Goal: Transaction & Acquisition: Purchase product/service

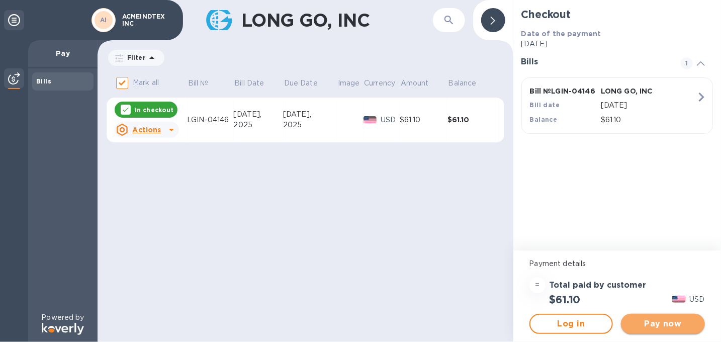
click at [664, 322] on span "Pay now" at bounding box center [663, 324] width 68 height 12
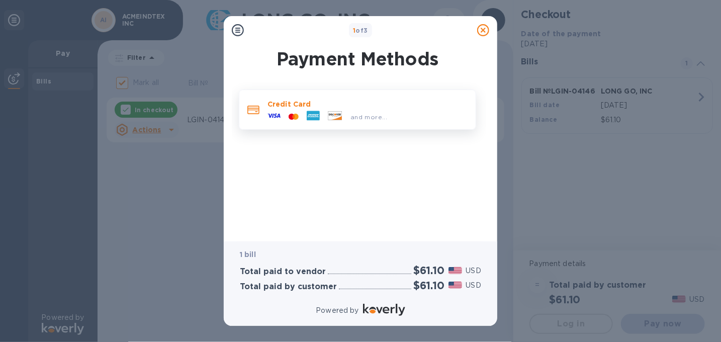
click at [273, 111] on icon at bounding box center [274, 115] width 13 height 13
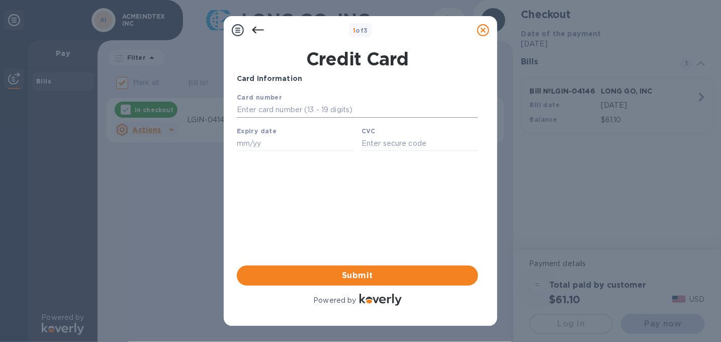
click at [262, 110] on input "text" at bounding box center [356, 109] width 241 height 15
type input "4520 8500 3181 9825"
type input "03/26"
type input "871"
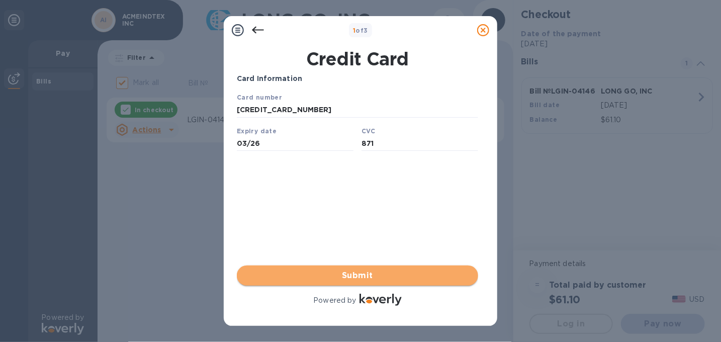
click at [362, 276] on span "Submit" at bounding box center [357, 276] width 225 height 12
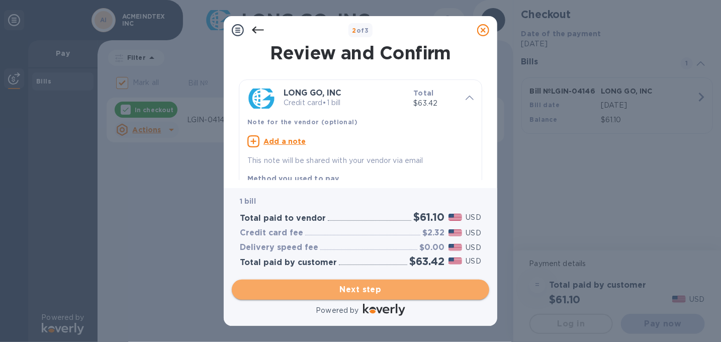
click at [367, 291] on span "Next step" at bounding box center [360, 290] width 241 height 12
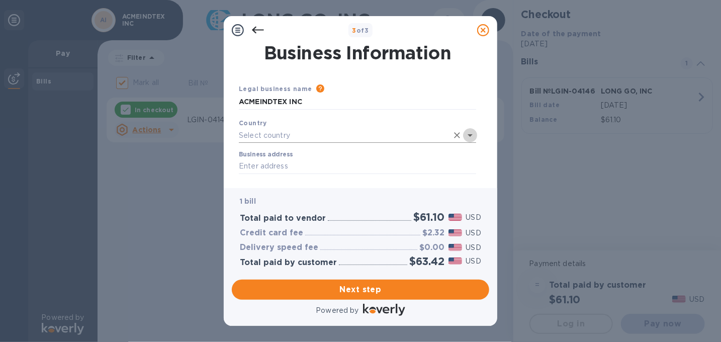
click at [471, 135] on icon "Open" at bounding box center [470, 135] width 5 height 3
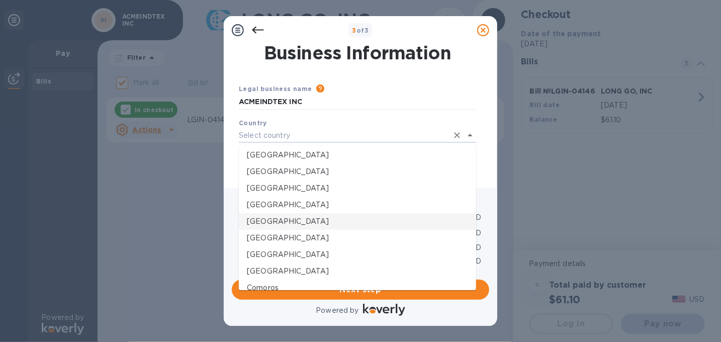
scroll to position [533, 0]
click at [269, 188] on p "Canada" at bounding box center [357, 189] width 221 height 11
type input "Canada"
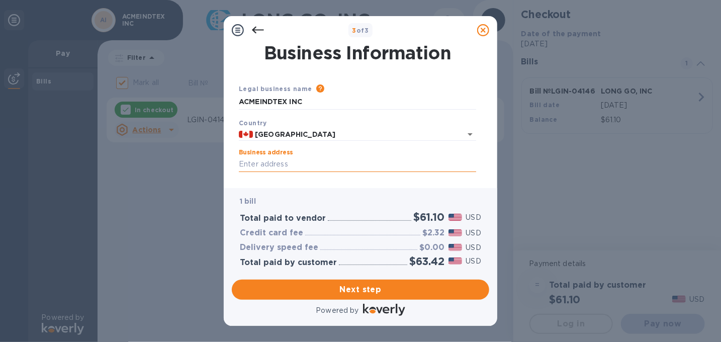
click at [284, 164] on input "Business address" at bounding box center [357, 164] width 237 height 15
type input "747 Appleby Line"
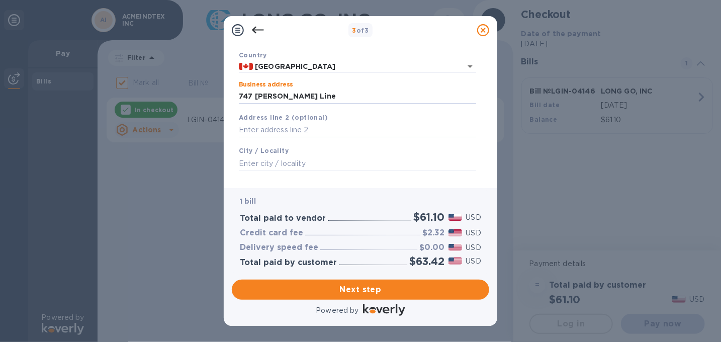
scroll to position [84, 0]
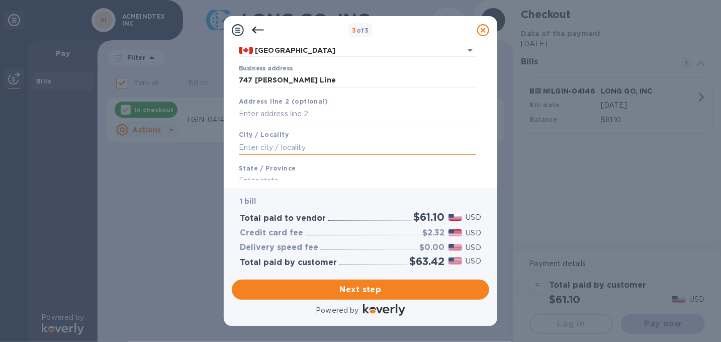
click at [307, 146] on input "text" at bounding box center [357, 147] width 237 height 15
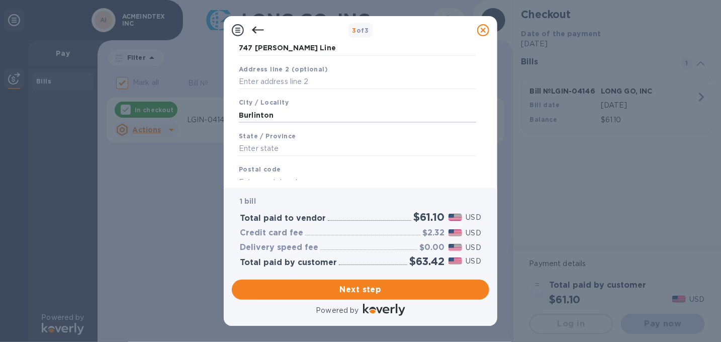
scroll to position [123, 0]
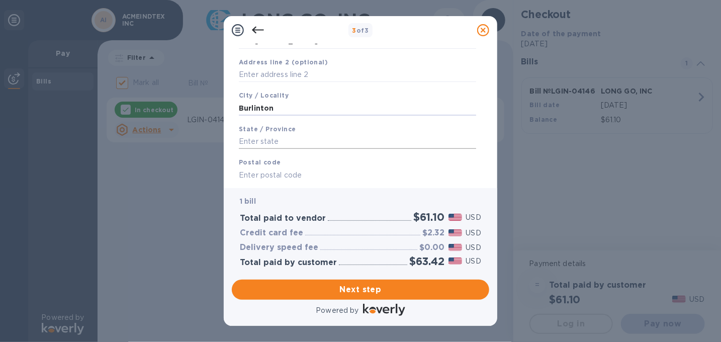
type input "Burlinton"
click at [278, 147] on input "text" at bounding box center [357, 141] width 237 height 15
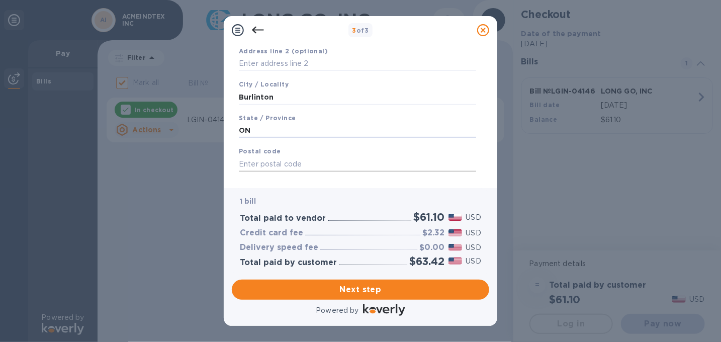
type input "ON"
click at [270, 165] on input "text" at bounding box center [357, 163] width 237 height 15
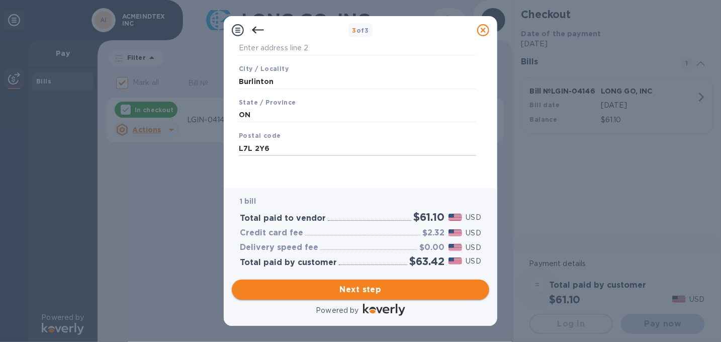
type input "L7L 2Y6"
click at [368, 290] on span "Next step" at bounding box center [360, 290] width 241 height 12
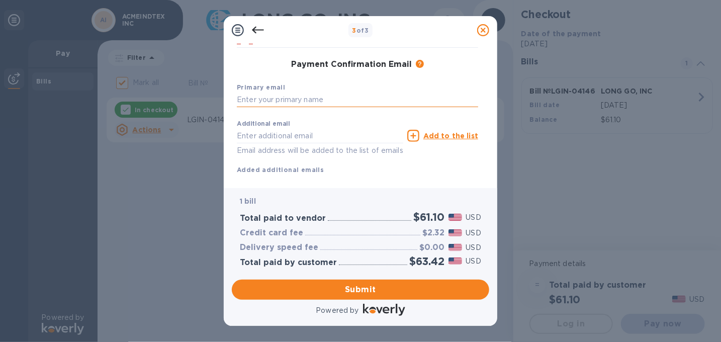
click at [285, 101] on input "text" at bounding box center [357, 100] width 241 height 15
drag, startPoint x: 307, startPoint y: 101, endPoint x: 214, endPoint y: 93, distance: 93.4
click at [214, 93] on div "3 of 3 Payment Contact Information First name Last name Phone number +1 Payment…" at bounding box center [360, 171] width 721 height 342
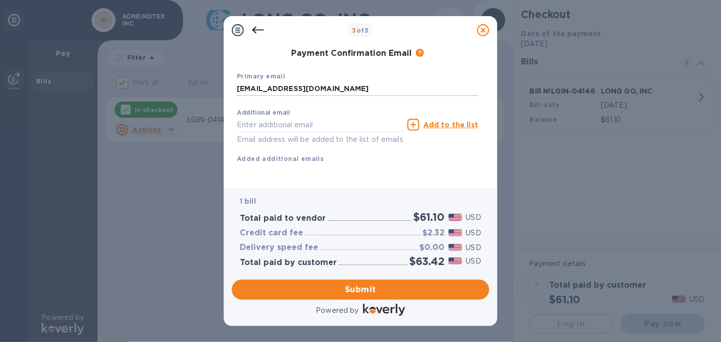
scroll to position [175, 0]
type input "bill@acmetex.com"
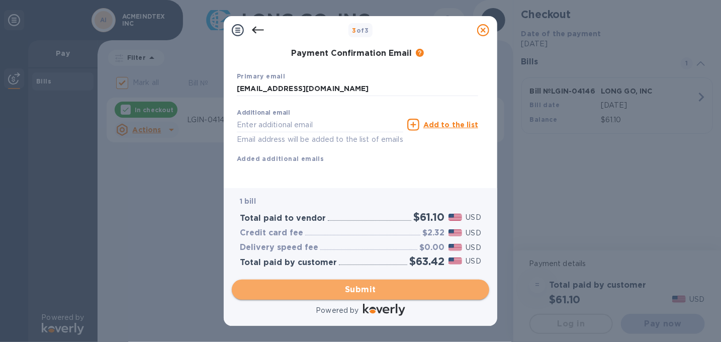
click at [358, 289] on span "Submit" at bounding box center [360, 290] width 241 height 12
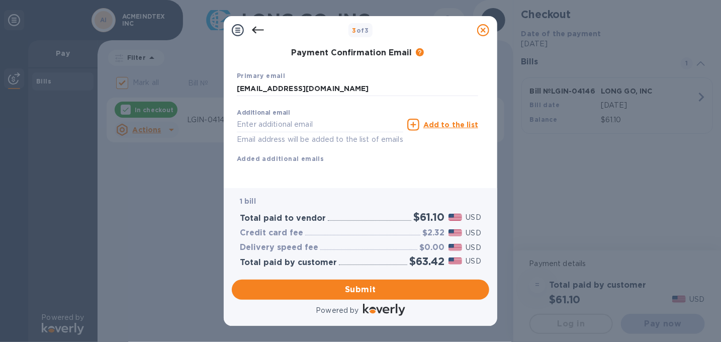
scroll to position [214, 0]
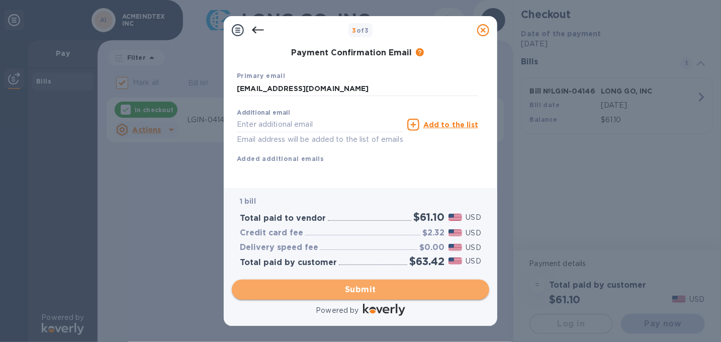
click at [354, 287] on span "Submit" at bounding box center [360, 290] width 241 height 12
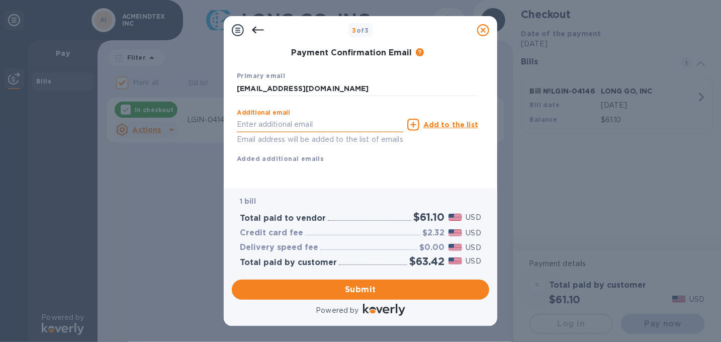
click at [255, 117] on input "text" at bounding box center [320, 124] width 166 height 15
type input "billhuang1@hotmail.com"
type input "WEIFENG"
type input "HUANG"
type input "4168237286"
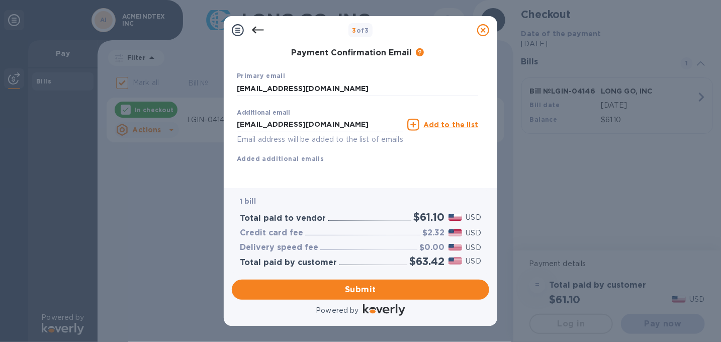
click at [276, 134] on p "Email address will be added to the list of emails" at bounding box center [320, 140] width 166 height 12
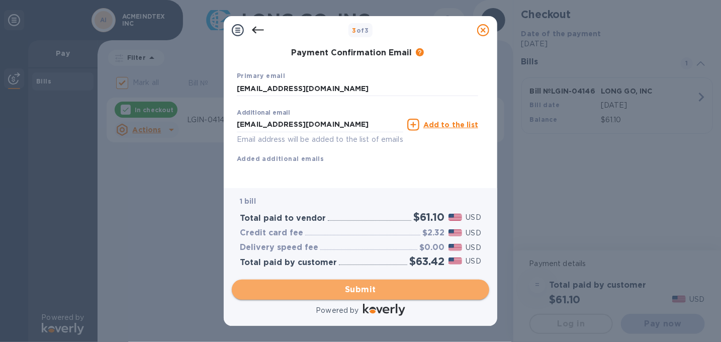
click at [361, 290] on span "Submit" at bounding box center [360, 290] width 241 height 12
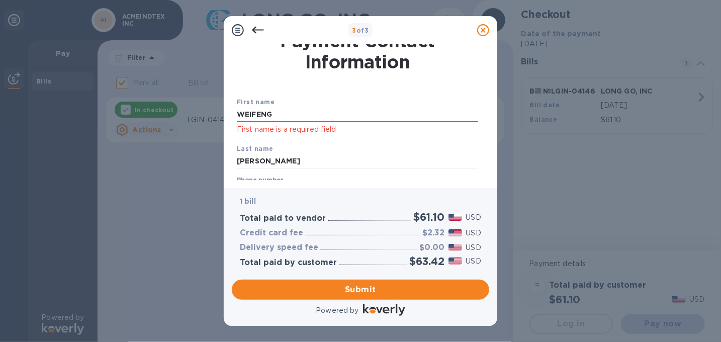
scroll to position [0, 0]
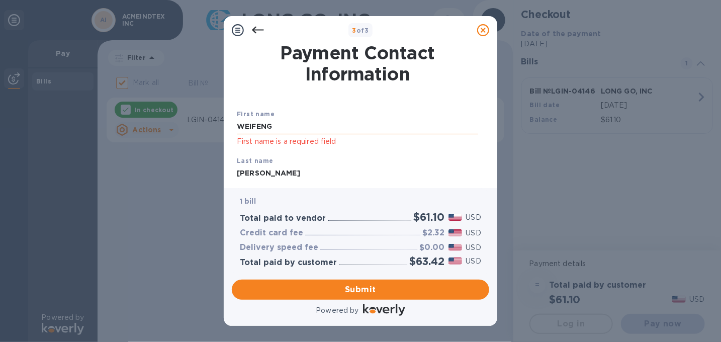
click at [308, 125] on input "WEIFENG" at bounding box center [357, 126] width 241 height 15
click at [369, 152] on div "Last name HUANG" at bounding box center [357, 168] width 249 height 34
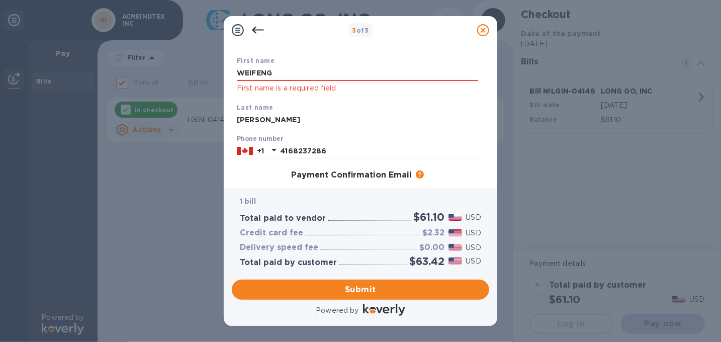
scroll to position [69, 0]
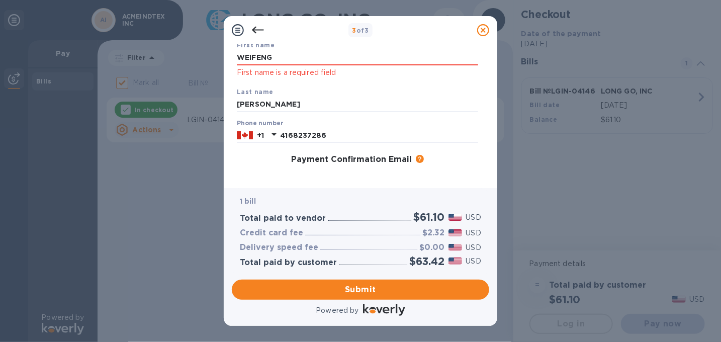
click at [454, 172] on div "First name WEIFENG First name is a required field Last name HUANG Phone number …" at bounding box center [357, 155] width 249 height 238
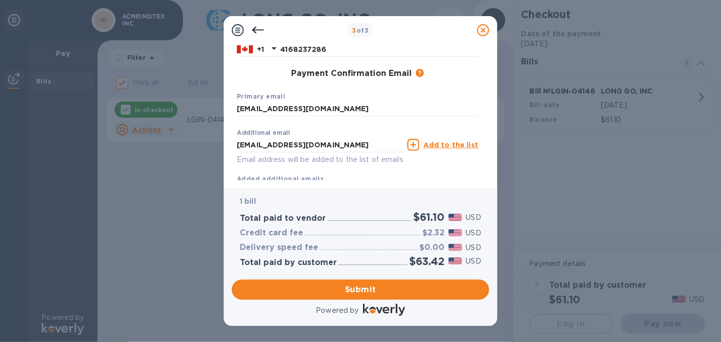
scroll to position [156, 0]
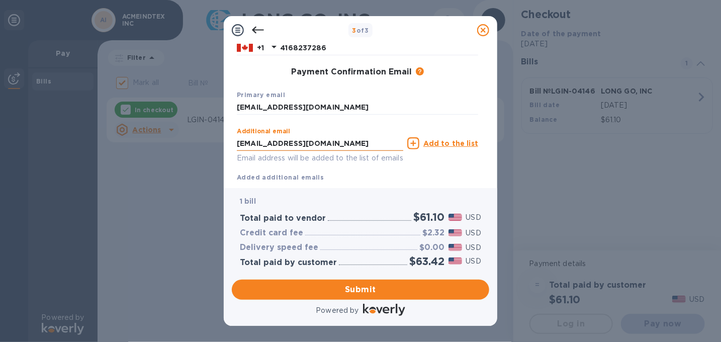
click at [339, 145] on input "billhuang1@hotmail.com" at bounding box center [320, 143] width 166 height 15
type input "b"
click at [432, 168] on div "Additional email Email address will be added to the list of emails Add to the l…" at bounding box center [357, 153] width 241 height 60
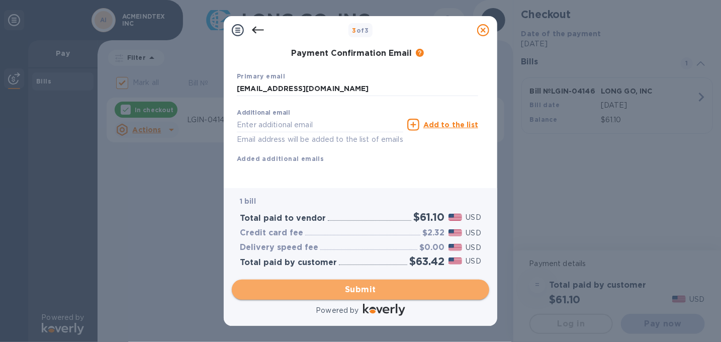
click at [357, 289] on span "Submit" at bounding box center [360, 290] width 241 height 12
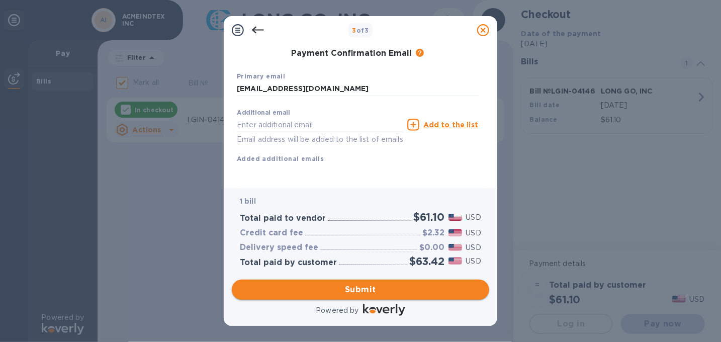
click at [357, 289] on span "Submit" at bounding box center [360, 290] width 241 height 12
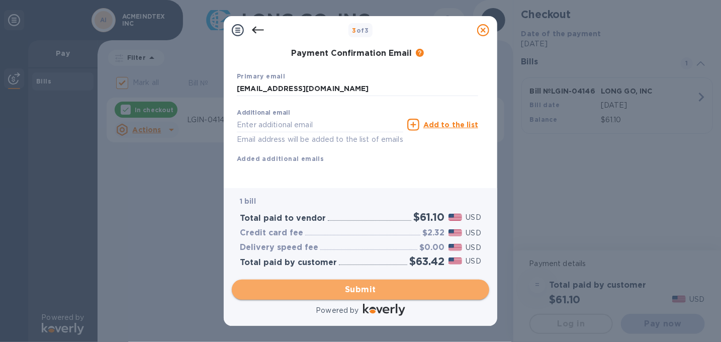
click at [357, 289] on span "Submit" at bounding box center [360, 290] width 241 height 12
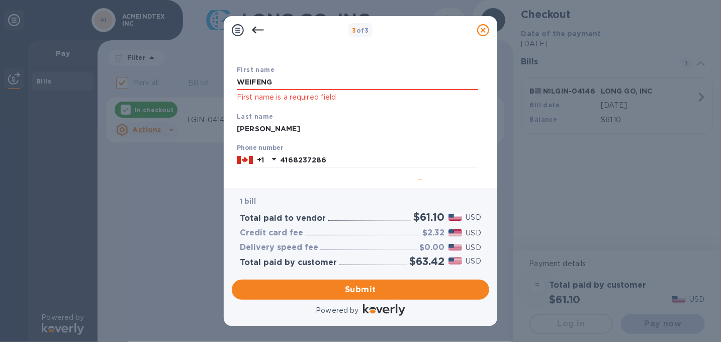
scroll to position [0, 0]
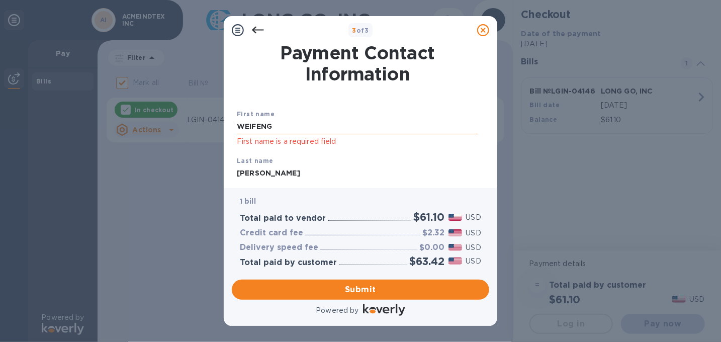
click at [284, 126] on input "WEIFENG" at bounding box center [357, 126] width 241 height 15
click at [424, 155] on div "Last name HUANG" at bounding box center [357, 168] width 249 height 34
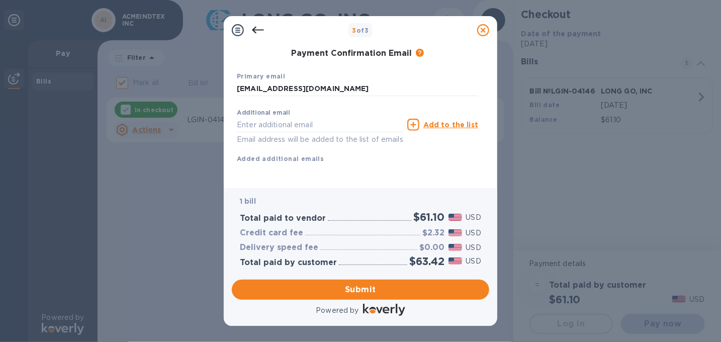
scroll to position [188, 0]
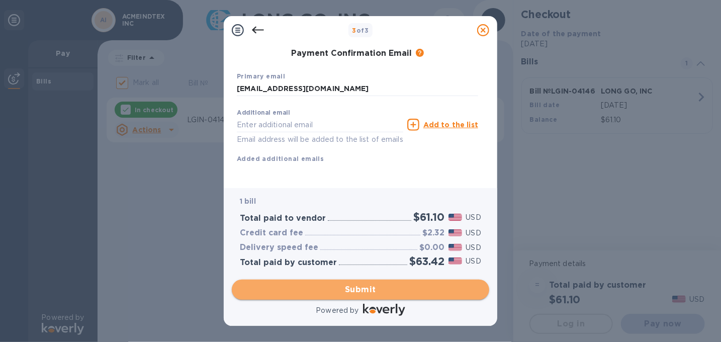
click at [362, 293] on span "Submit" at bounding box center [360, 290] width 241 height 12
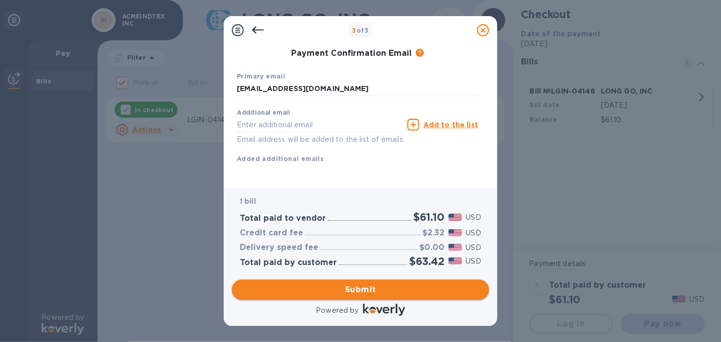
click at [362, 292] on span "Submit" at bounding box center [360, 290] width 241 height 12
click at [362, 291] on span "Submit" at bounding box center [360, 290] width 241 height 12
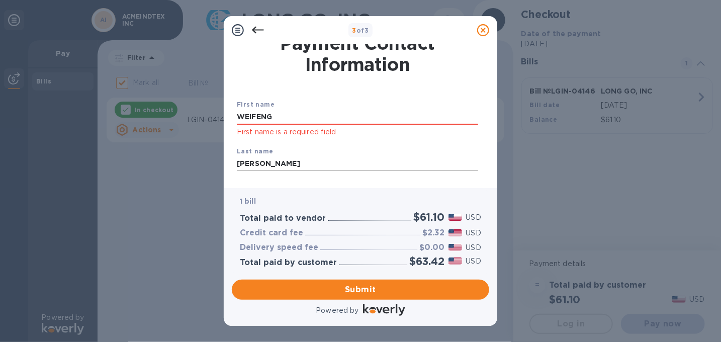
scroll to position [0, 0]
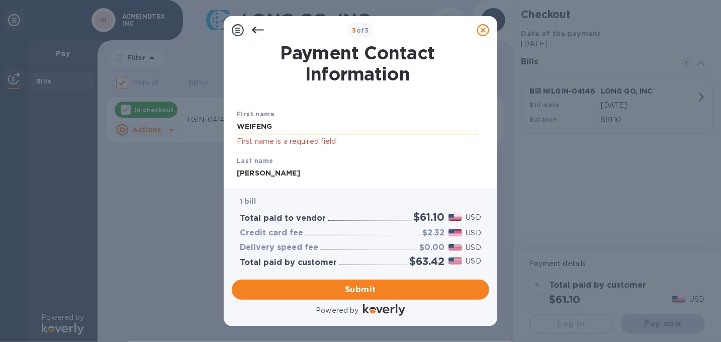
click at [276, 125] on input "WEIFENG" at bounding box center [357, 126] width 241 height 15
click at [302, 86] on div "Payment Contact Information" at bounding box center [357, 63] width 245 height 46
click p "First name is a required field"
click at [260, 126] on input "WEI" at bounding box center [357, 126] width 241 height 15
type input "WEIFENG"
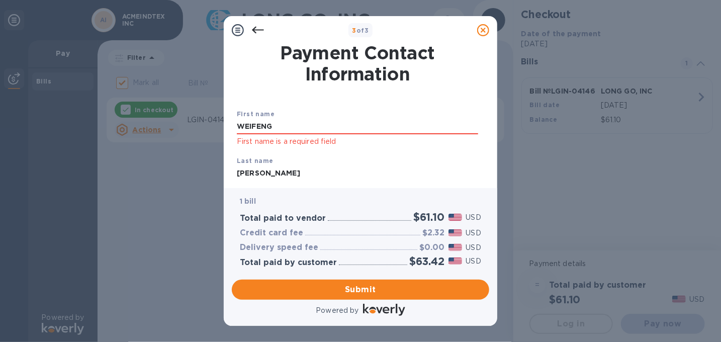
click at [321, 96] on div "First name WEIFENG First name is a required field Last name HUANG Phone number …" at bounding box center [357, 216] width 245 height 250
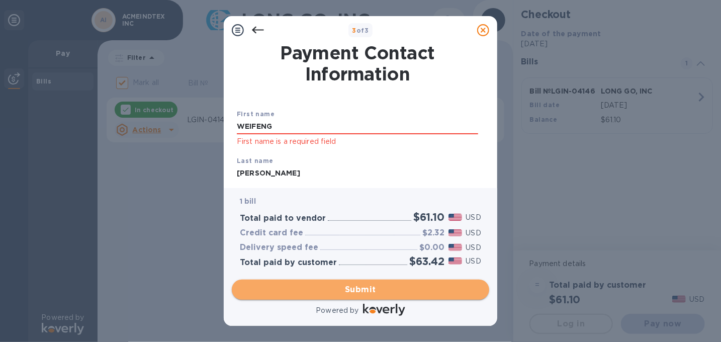
click at [362, 291] on span "Submit" at bounding box center [360, 290] width 241 height 12
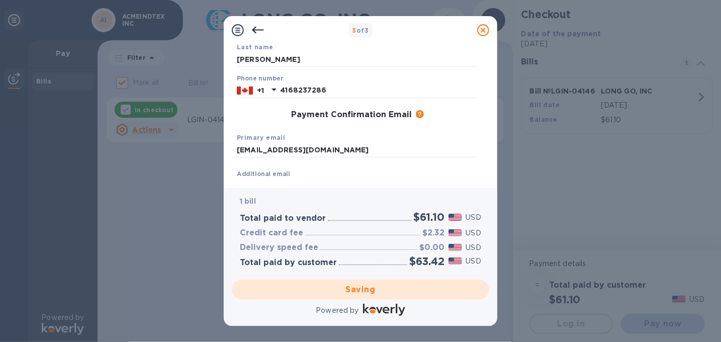
scroll to position [101, 0]
drag, startPoint x: 416, startPoint y: 113, endPoint x: 434, endPoint y: 122, distance: 20.0
click at [434, 122] on div "Payment Confirmation Email The added email addresses will be used to send the p…" at bounding box center [357, 115] width 249 height 18
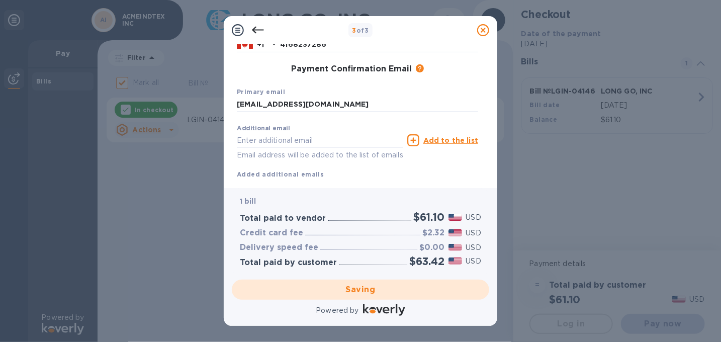
scroll to position [149, 0]
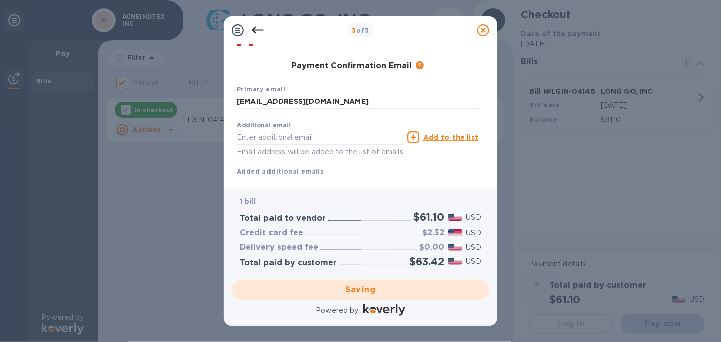
click at [416, 138] on icon at bounding box center [413, 137] width 12 height 12
click at [275, 132] on input "text" at bounding box center [320, 137] width 166 height 15
type input "billhuang1@hotmail.com"
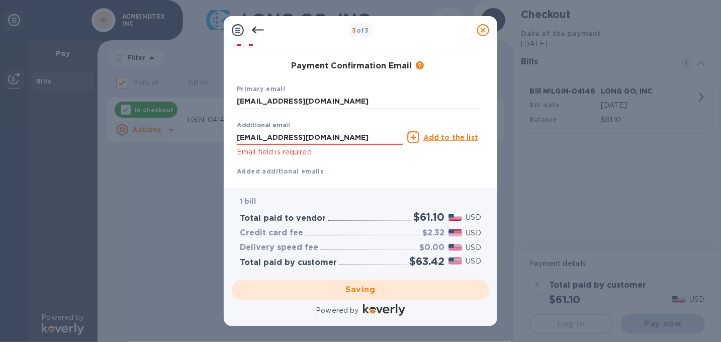
click at [417, 164] on div "Additional email billhuang1@hotmail.com Email field is required Add to the list…" at bounding box center [357, 147] width 241 height 60
click at [345, 161] on div "Additional email billhuang1@hotmail.com Email field is required Add to the list…" at bounding box center [357, 147] width 241 height 60
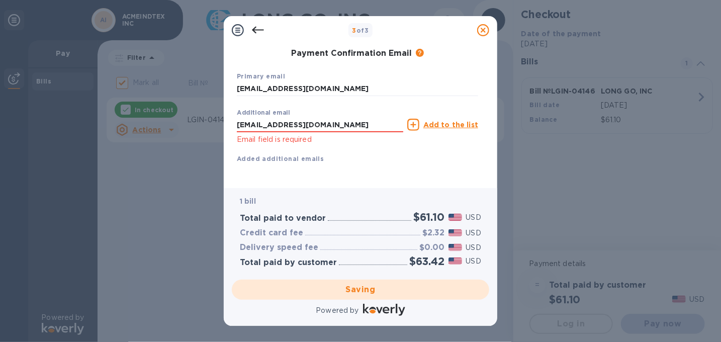
click at [362, 291] on div "Saving" at bounding box center [361, 290] width 266 height 28
click at [429, 291] on div "Saving" at bounding box center [361, 290] width 266 height 28
click at [367, 289] on div "Saving" at bounding box center [361, 290] width 266 height 28
checkbox input "false"
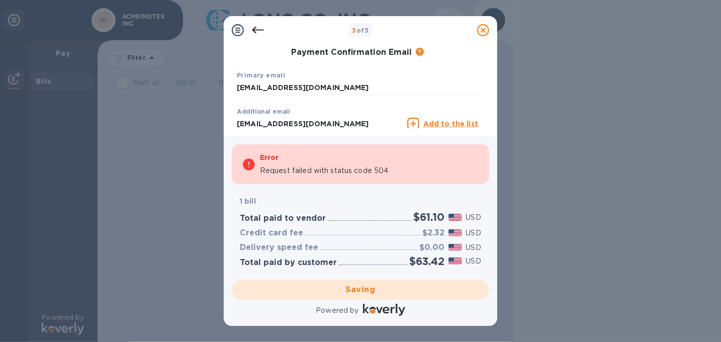
click at [359, 290] on div "Saving" at bounding box center [361, 290] width 266 height 28
click at [250, 28] on div at bounding box center [258, 30] width 20 height 20
click at [235, 27] on icon at bounding box center [238, 30] width 12 height 12
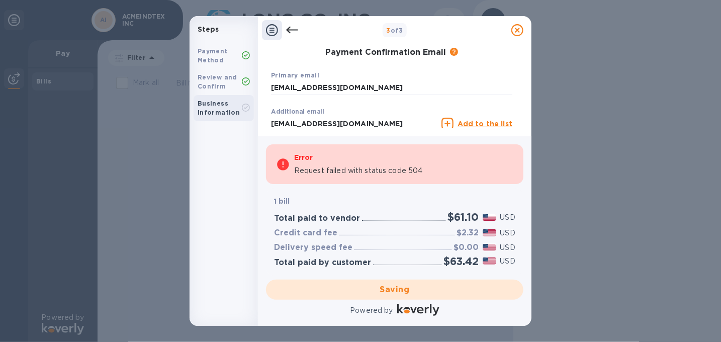
click at [271, 29] on icon at bounding box center [272, 30] width 12 height 12
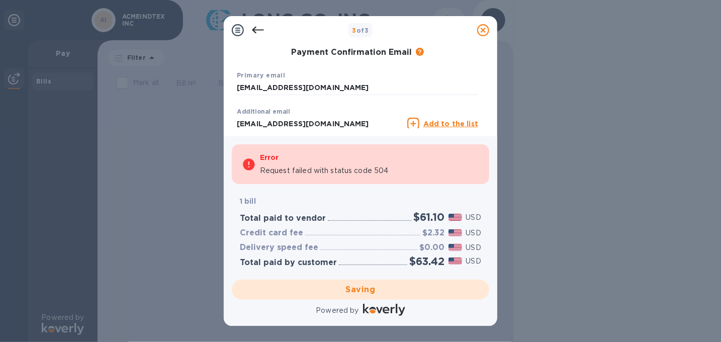
click at [240, 28] on icon at bounding box center [238, 30] width 12 height 12
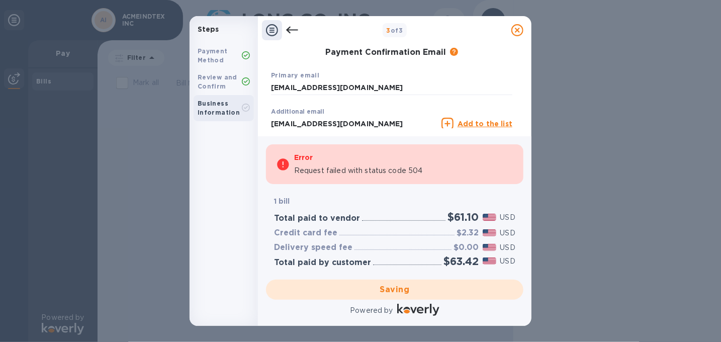
scroll to position [215, 0]
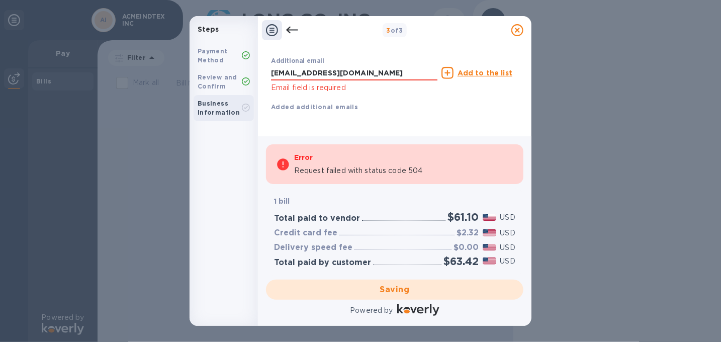
click at [221, 111] on b "Business Information" at bounding box center [219, 108] width 42 height 17
click at [214, 84] on b "Review and Confirm" at bounding box center [218, 81] width 40 height 17
click at [216, 77] on b "Review and Confirm" at bounding box center [218, 81] width 40 height 17
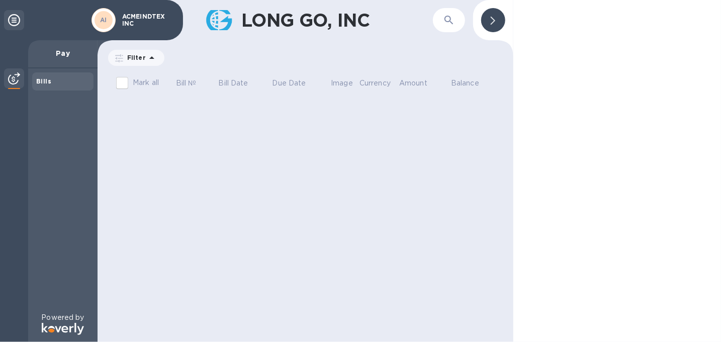
click at [50, 82] on div "Bills" at bounding box center [62, 81] width 53 height 10
click at [66, 54] on p "Pay" at bounding box center [62, 53] width 53 height 10
click at [63, 53] on p "Pay" at bounding box center [62, 53] width 53 height 10
click at [150, 59] on icon at bounding box center [152, 58] width 12 height 12
click at [181, 160] on div "LONG GO, INC ​ Filter Amount Mark all Bill № Bill Date Due Date Image Currency …" at bounding box center [306, 171] width 416 height 342
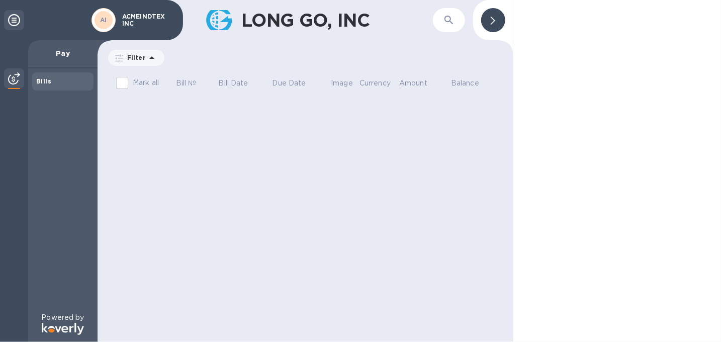
click at [140, 17] on p "ACMEINDTEX INC" at bounding box center [147, 20] width 50 height 14
click at [148, 59] on icon at bounding box center [152, 58] width 12 height 12
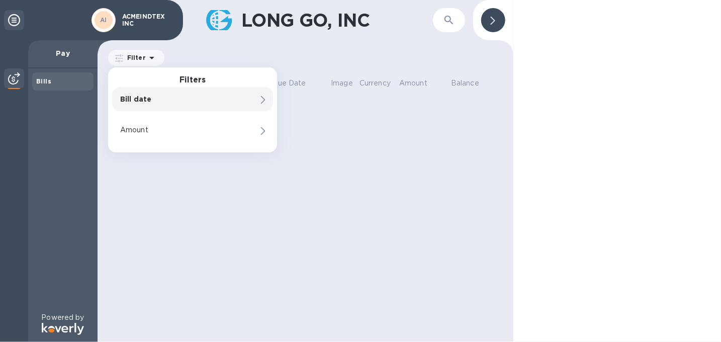
click at [135, 102] on p "Bill date" at bounding box center [175, 99] width 111 height 10
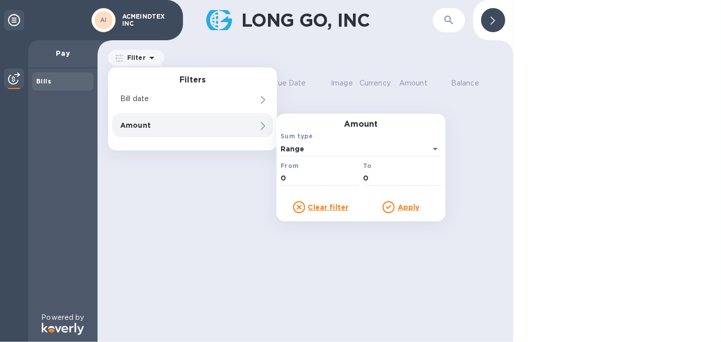
click at [406, 207] on u "Apply" at bounding box center [409, 207] width 22 height 8
click at [439, 149] on icon "Open" at bounding box center [436, 149] width 12 height 12
click at [336, 176] on p "Range" at bounding box center [361, 170] width 145 height 11
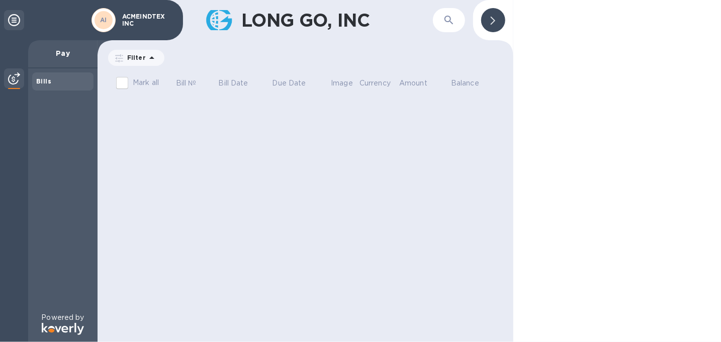
click at [227, 216] on div "LONG GO, INC ​ Filter Amount Mark all Bill № Bill Date Due Date Image Currency …" at bounding box center [306, 171] width 416 height 342
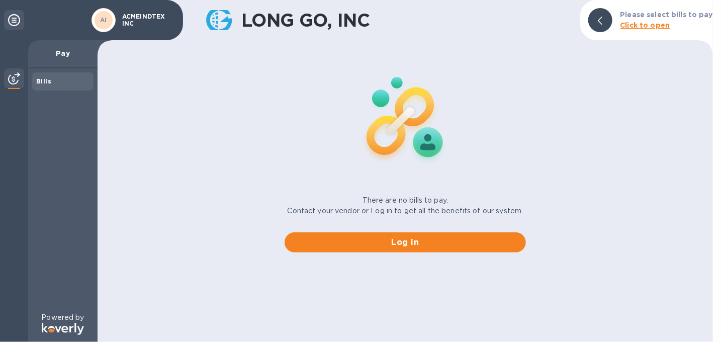
click at [655, 26] on b "Click to open" at bounding box center [646, 25] width 50 height 8
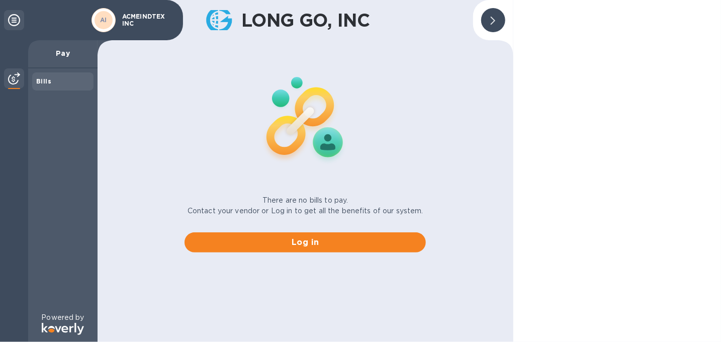
click at [492, 17] on icon at bounding box center [493, 21] width 5 height 8
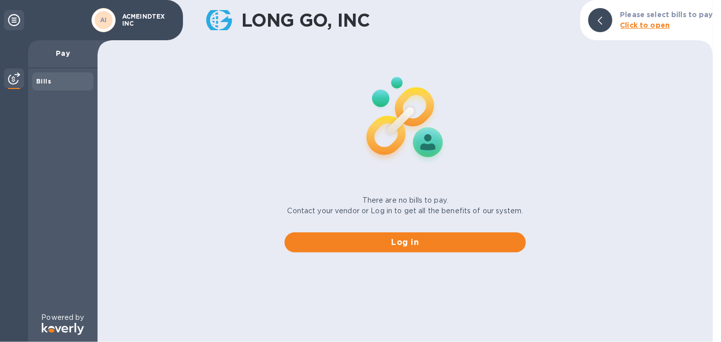
click at [630, 24] on b "Click to open" at bounding box center [646, 25] width 50 height 8
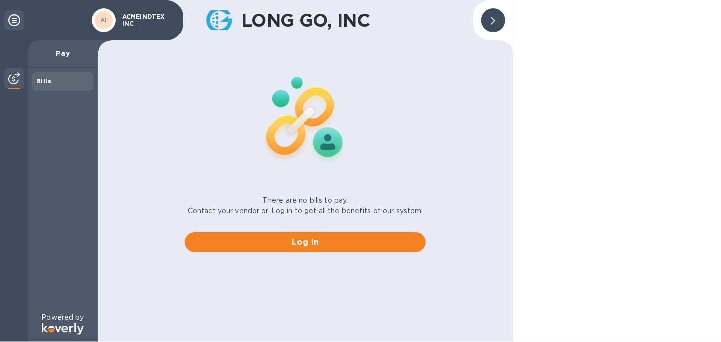
click at [62, 52] on p "Pay" at bounding box center [62, 53] width 53 height 10
click at [46, 81] on b "Bills" at bounding box center [43, 81] width 15 height 8
click at [136, 21] on p "ACMEINDTEX INC" at bounding box center [147, 20] width 50 height 14
click at [102, 16] on span "AI" at bounding box center [103, 20] width 7 height 10
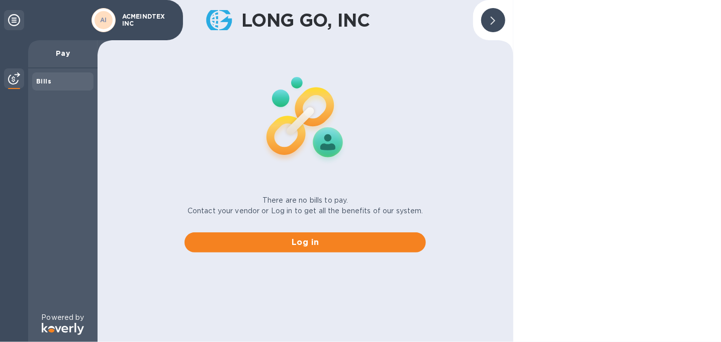
click at [12, 19] on icon at bounding box center [14, 20] width 12 height 12
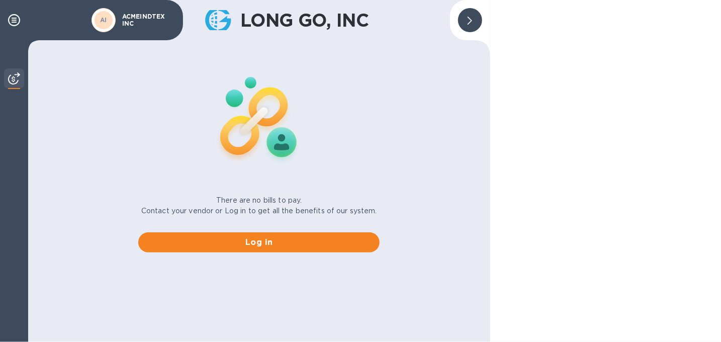
click at [14, 81] on img at bounding box center [14, 78] width 12 height 12
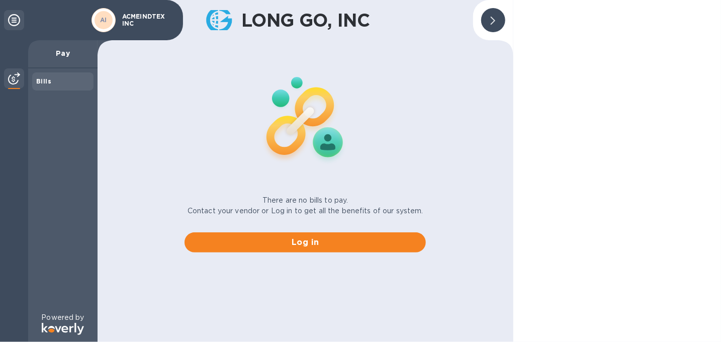
click at [15, 80] on img at bounding box center [14, 78] width 12 height 12
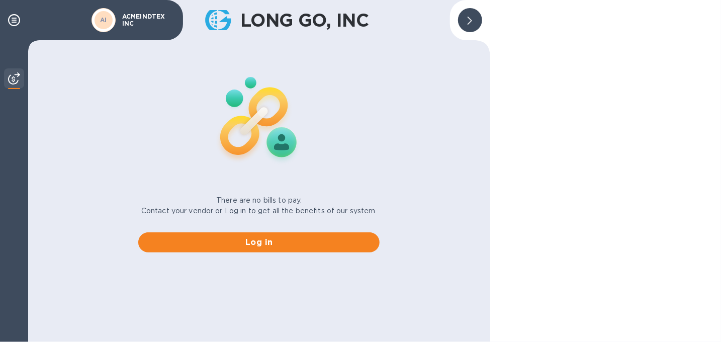
click at [15, 80] on img at bounding box center [14, 78] width 12 height 12
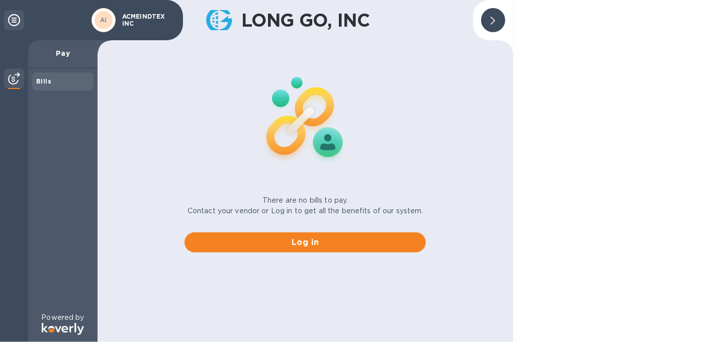
click at [63, 52] on p "Pay" at bounding box center [62, 53] width 53 height 10
click at [497, 20] on div at bounding box center [493, 20] width 24 height 24
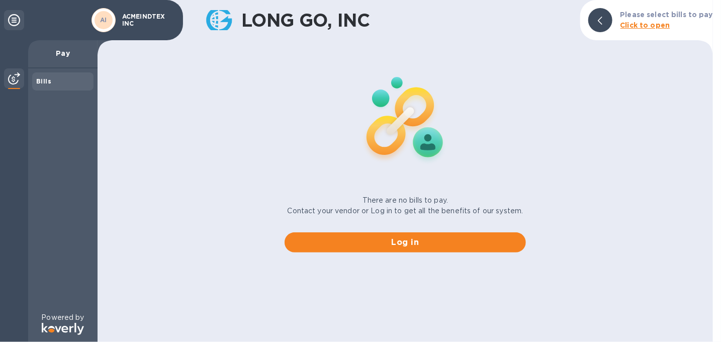
drag, startPoint x: 113, startPoint y: 13, endPoint x: 127, endPoint y: 20, distance: 16.0
click at [113, 13] on div "AI" at bounding box center [104, 20] width 24 height 24
click at [143, 18] on p "ACMEINDTEX INC" at bounding box center [147, 20] width 50 height 14
click at [335, 21] on h1 "LONG GO, INC" at bounding box center [406, 20] width 331 height 21
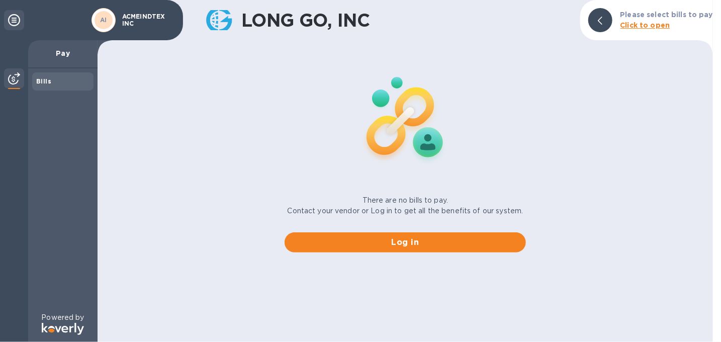
click at [603, 18] on icon at bounding box center [600, 21] width 5 height 8
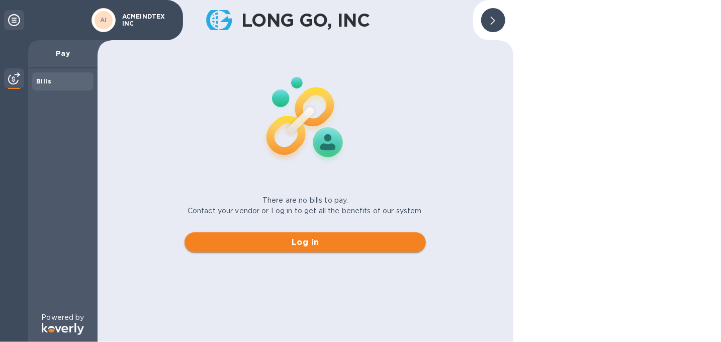
click at [307, 241] on span "Log in" at bounding box center [305, 242] width 225 height 12
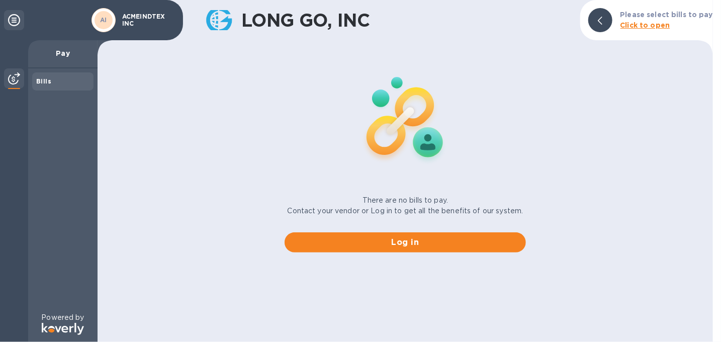
click at [15, 19] on icon at bounding box center [14, 20] width 12 height 12
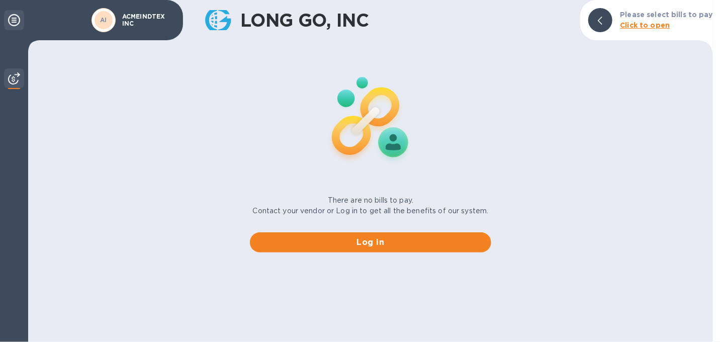
click at [15, 19] on icon at bounding box center [14, 20] width 12 height 12
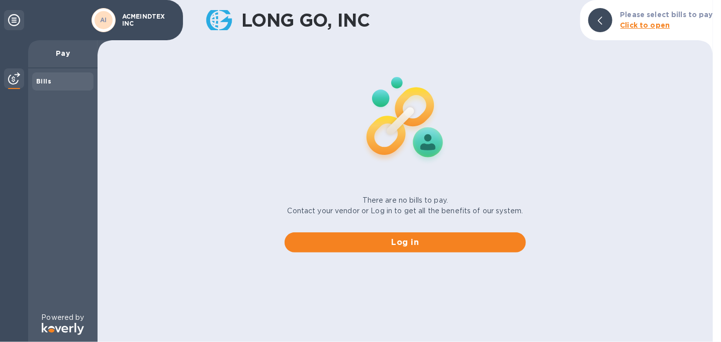
click at [663, 14] on b "Please select bills to pay" at bounding box center [667, 15] width 93 height 8
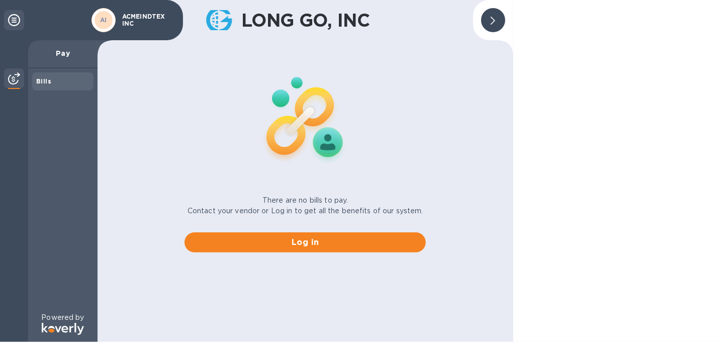
click at [494, 21] on icon at bounding box center [493, 21] width 5 height 8
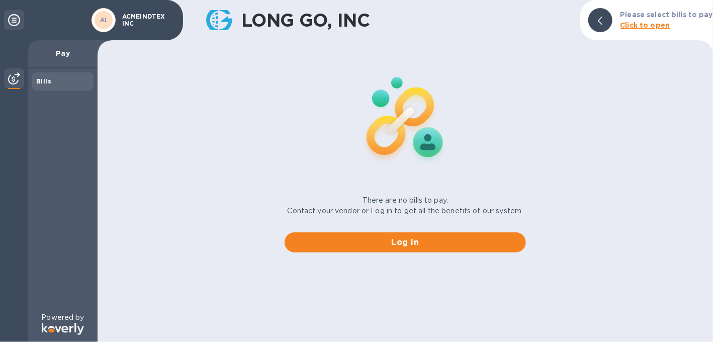
click at [603, 16] on span at bounding box center [600, 21] width 5 height 10
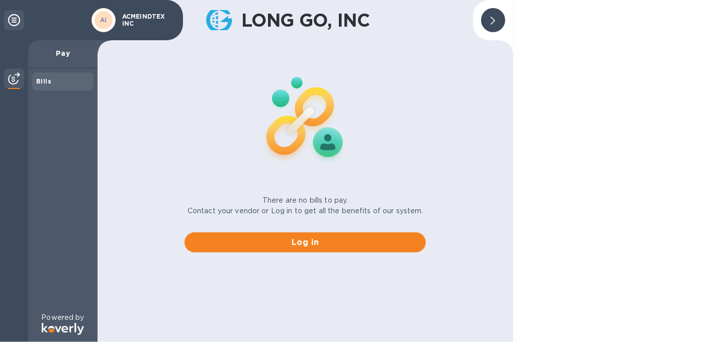
click at [18, 17] on icon at bounding box center [14, 20] width 12 height 12
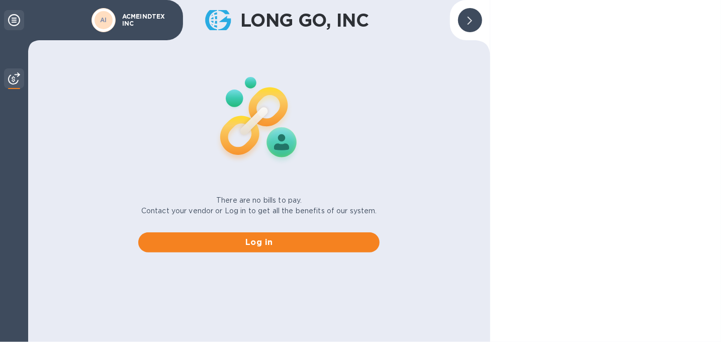
click at [14, 15] on icon at bounding box center [14, 20] width 12 height 12
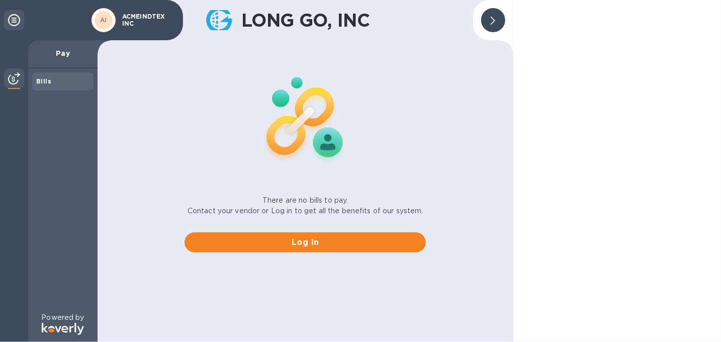
click at [48, 83] on b "Bills" at bounding box center [43, 81] width 15 height 8
click at [37, 78] on b "Bills" at bounding box center [43, 81] width 15 height 8
click at [10, 77] on img at bounding box center [14, 78] width 12 height 12
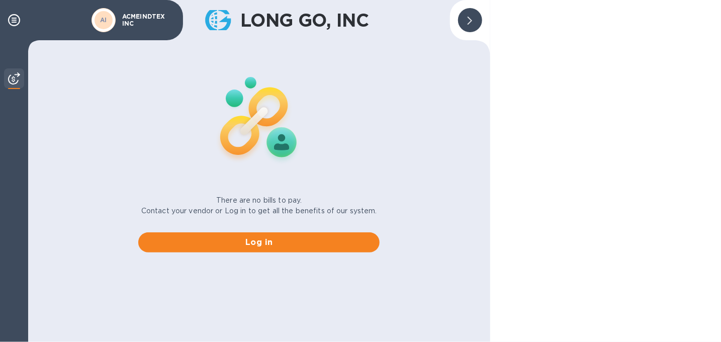
click at [10, 77] on img at bounding box center [14, 78] width 12 height 12
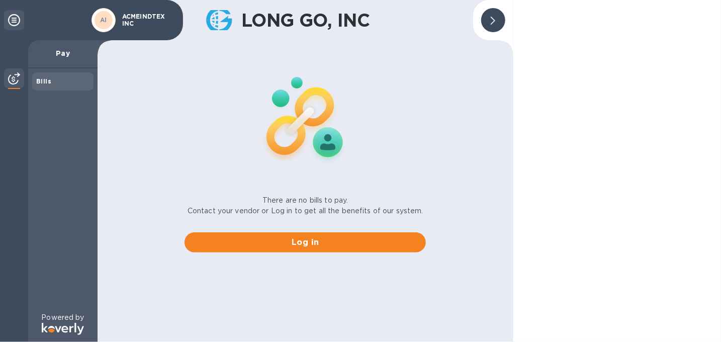
click at [61, 53] on p "Pay" at bounding box center [62, 53] width 53 height 10
click at [62, 53] on p "Pay" at bounding box center [62, 53] width 53 height 10
drag, startPoint x: 62, startPoint y: 53, endPoint x: 77, endPoint y: 49, distance: 16.1
click at [62, 53] on p "Pay" at bounding box center [62, 53] width 53 height 10
click at [105, 19] on b "AI" at bounding box center [103, 20] width 7 height 8
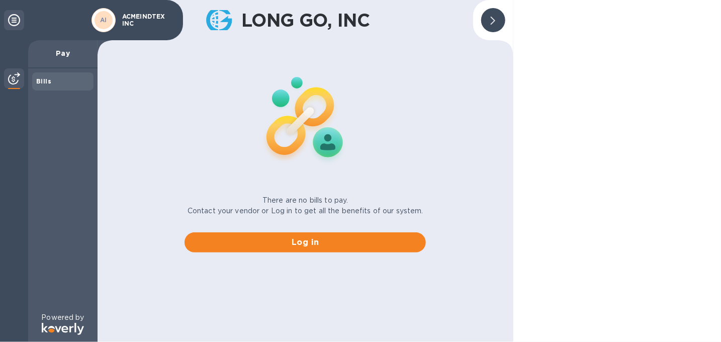
click at [105, 19] on b "AI" at bounding box center [103, 20] width 7 height 8
click at [134, 16] on p "ACMEINDTEX INC" at bounding box center [147, 20] width 50 height 14
click at [138, 13] on p "ACMEINDTEX INC" at bounding box center [147, 20] width 50 height 14
click at [488, 18] on div at bounding box center [493, 20] width 24 height 24
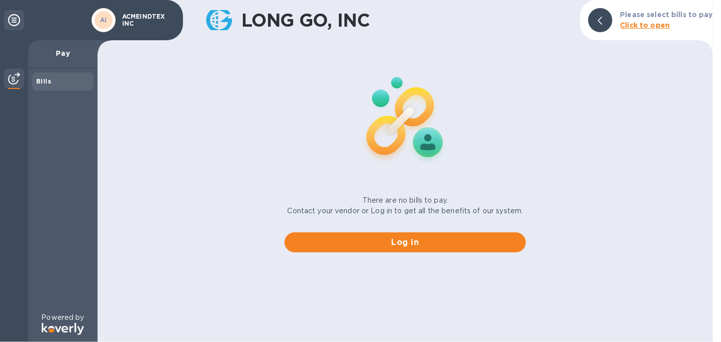
click at [649, 25] on b "Click to open" at bounding box center [646, 25] width 50 height 8
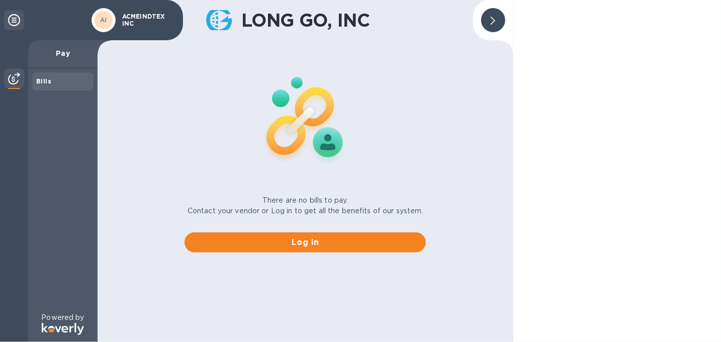
click at [492, 18] on icon at bounding box center [493, 21] width 5 height 8
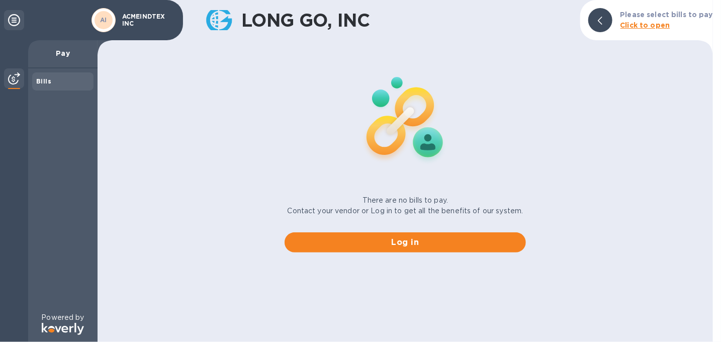
click at [667, 24] on b "Click to open" at bounding box center [646, 25] width 50 height 8
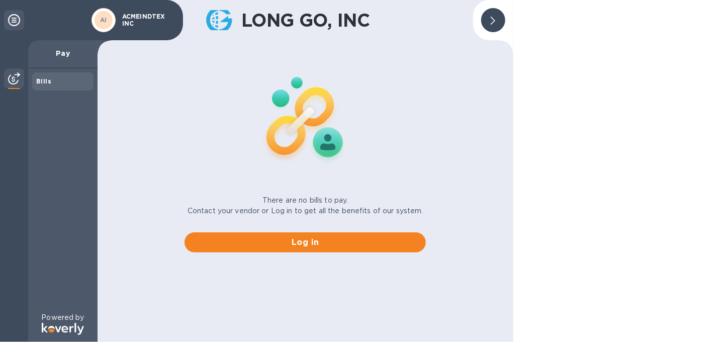
click at [42, 79] on b "Bills" at bounding box center [43, 81] width 15 height 8
click at [64, 54] on p "Pay" at bounding box center [62, 53] width 53 height 10
click at [13, 77] on img at bounding box center [14, 78] width 12 height 12
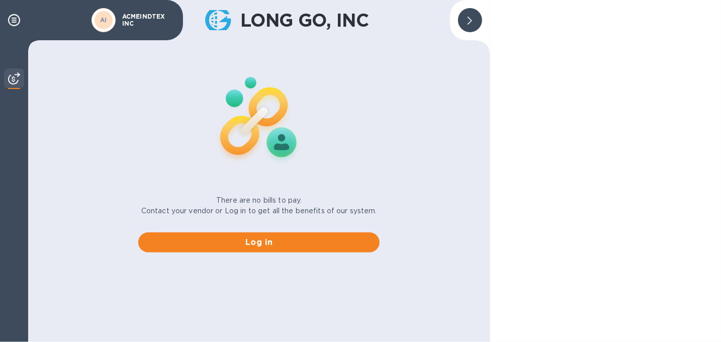
click at [414, 138] on div "There are no bills to pay. Contact your vendor or Log in to get all the benefit…" at bounding box center [259, 152] width 470 height 216
